Goal: Task Accomplishment & Management: Manage account settings

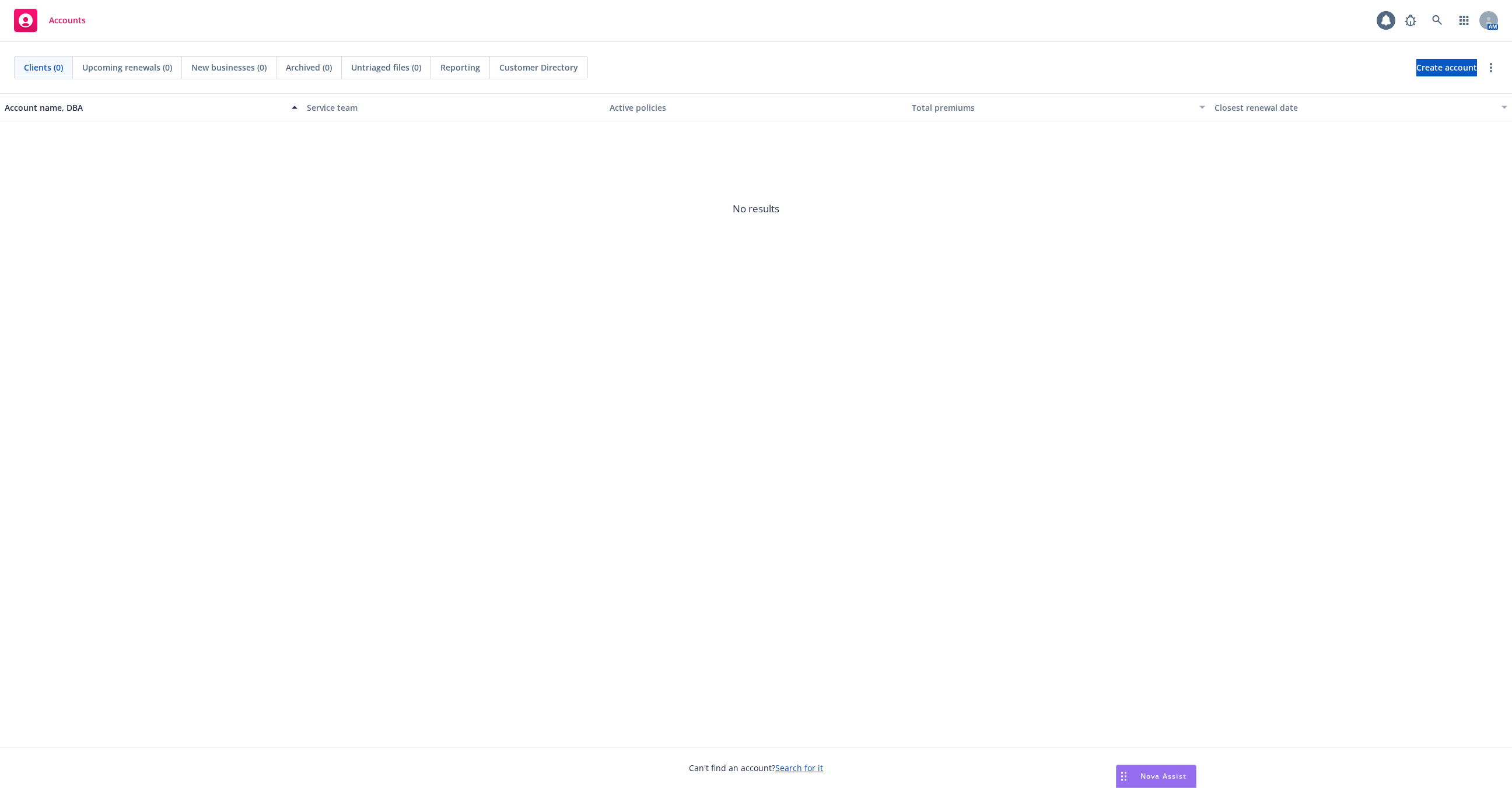
click at [1485, 31] on div "AM" at bounding box center [1448, 21] width 99 height 24
click at [1485, 19] on icon at bounding box center [1488, 20] width 7 height 7
click at [1206, 272] on span "No results" at bounding box center [756, 209] width 1512 height 175
click at [1492, 3] on div "Accounts 1 AM" at bounding box center [756, 21] width 1512 height 42
click at [1490, 22] on icon at bounding box center [1488, 22] width 6 height 2
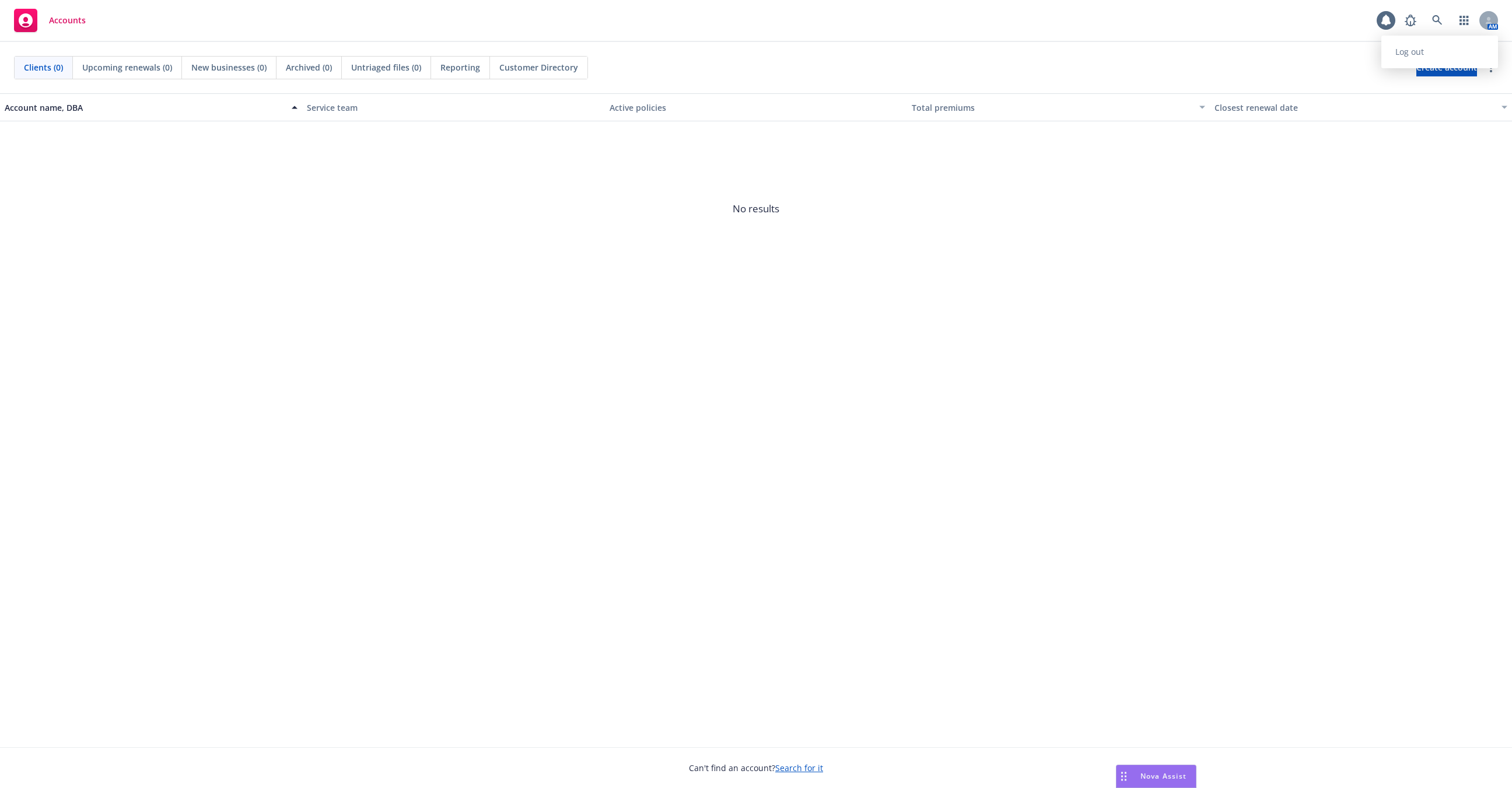
click at [1417, 55] on link "Log out" at bounding box center [1440, 52] width 117 height 24
